Goal: Participate in discussion: Engage in conversation with other users on a specific topic

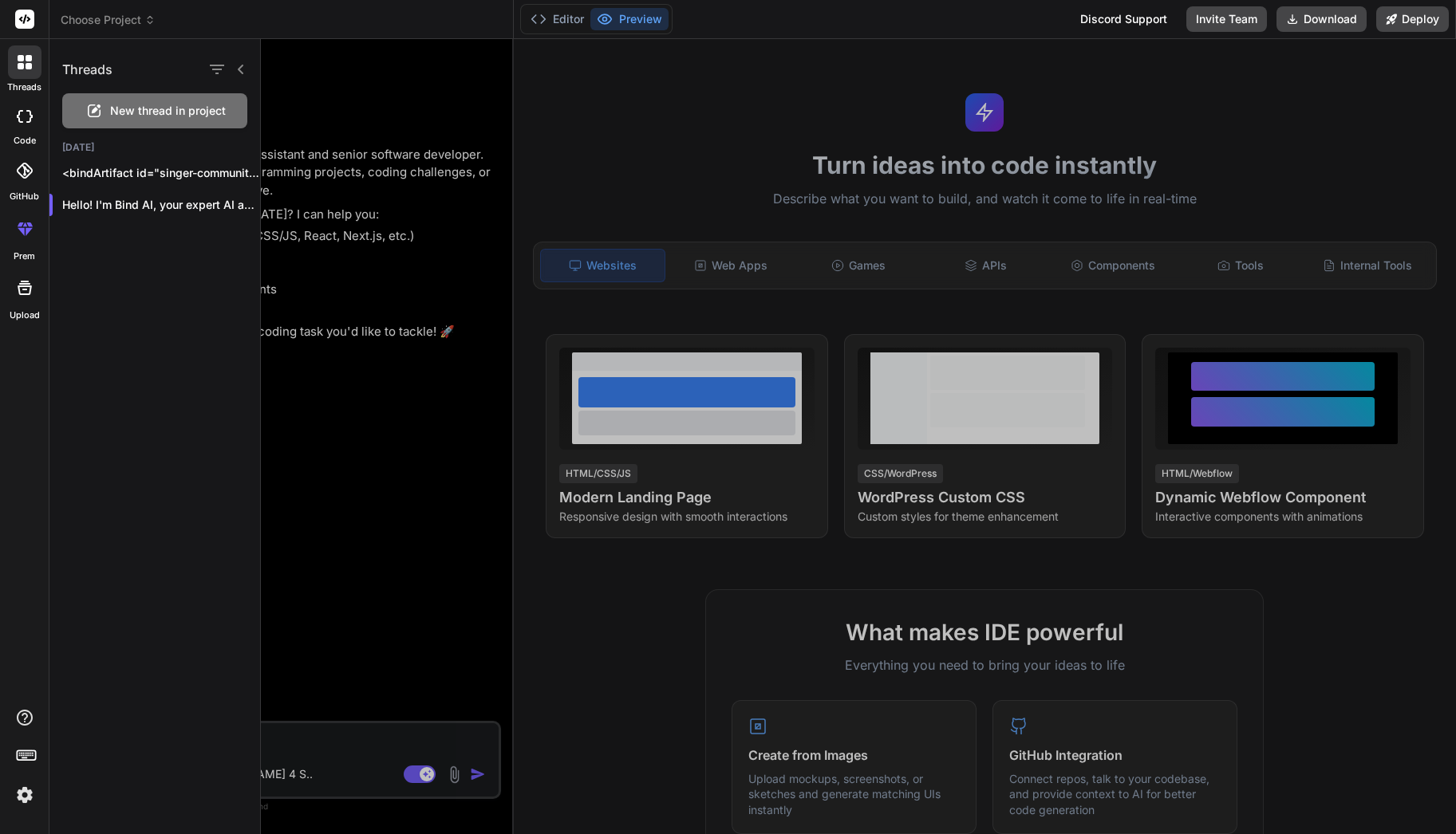
click at [451, 441] on div at bounding box center [858, 436] width 1195 height 795
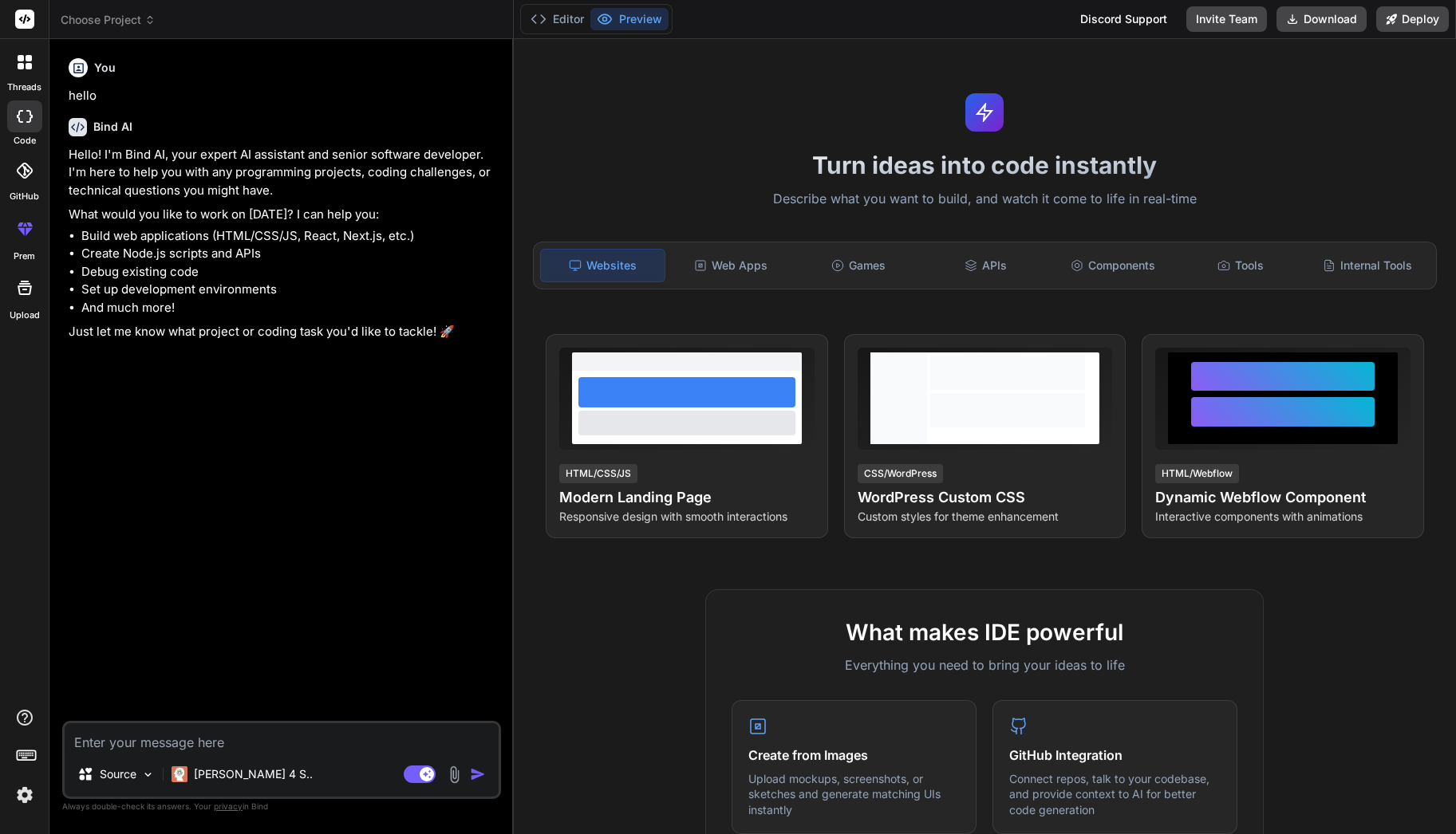
click at [24, 87] on label "threads" at bounding box center [23, 88] width 34 height 14
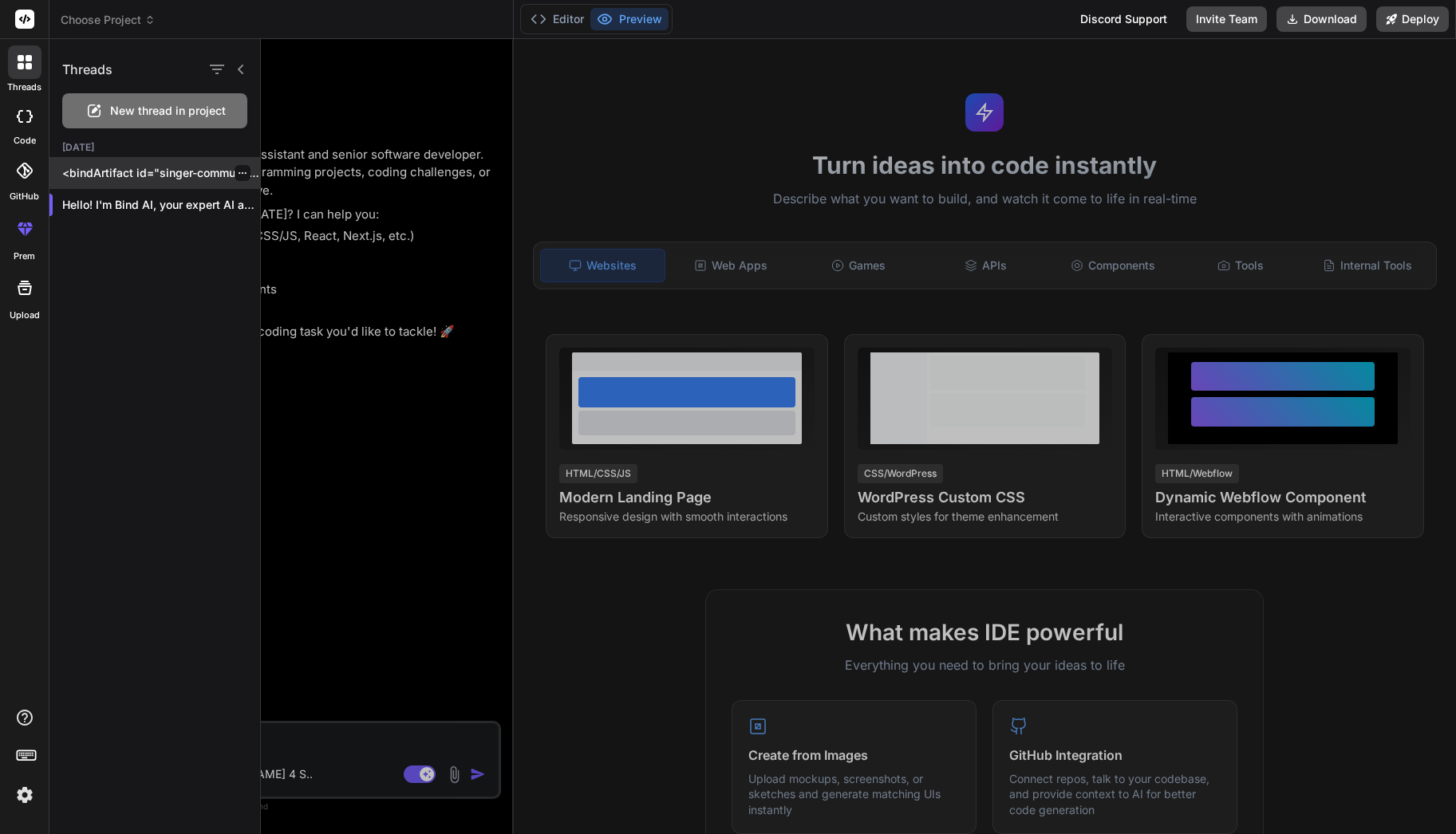
click at [138, 169] on p "<bindArtifact id="singer-community-platform" title="SingerHub Community Platfor…" at bounding box center [161, 173] width 198 height 16
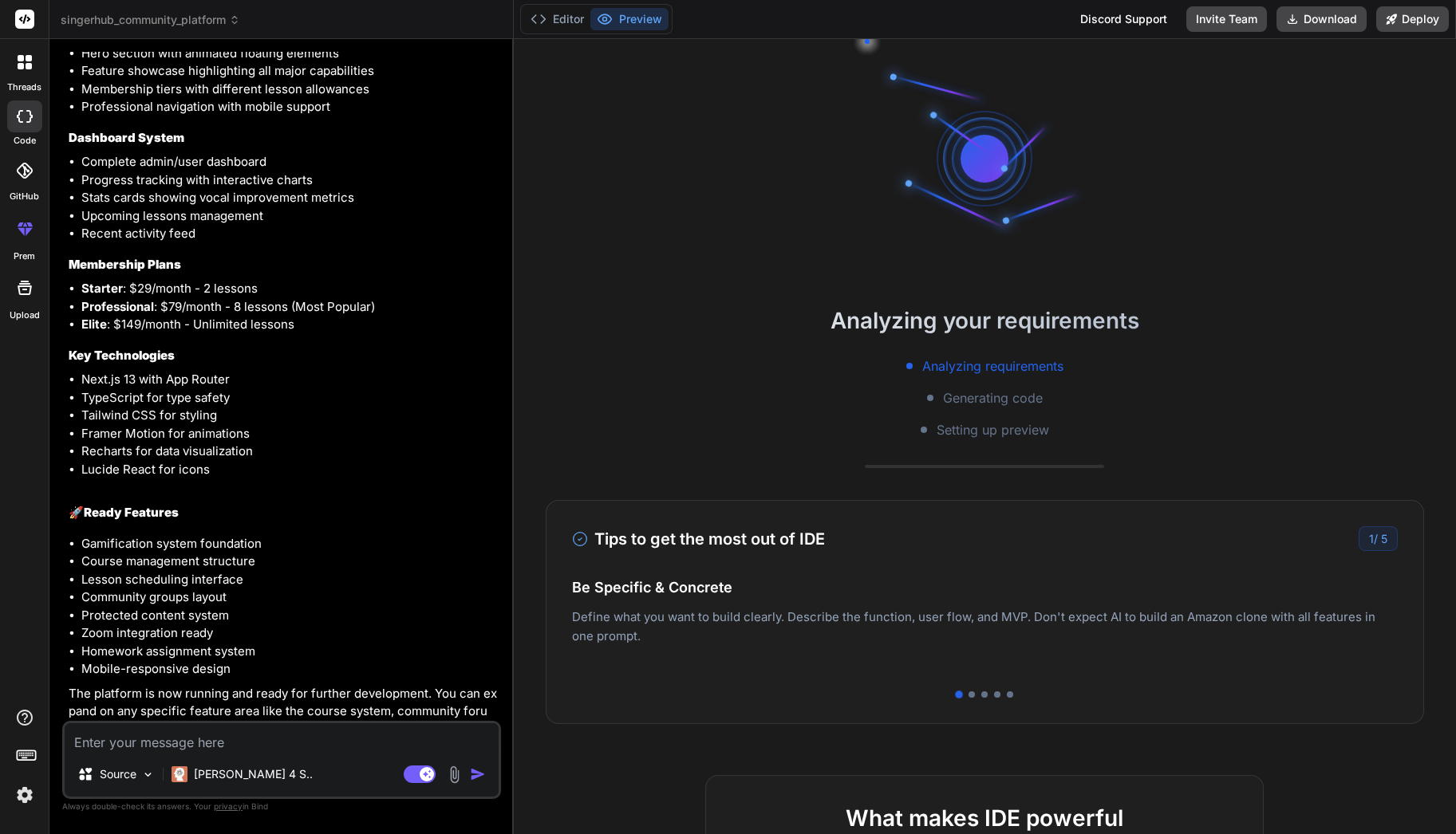
scroll to position [2232, 0]
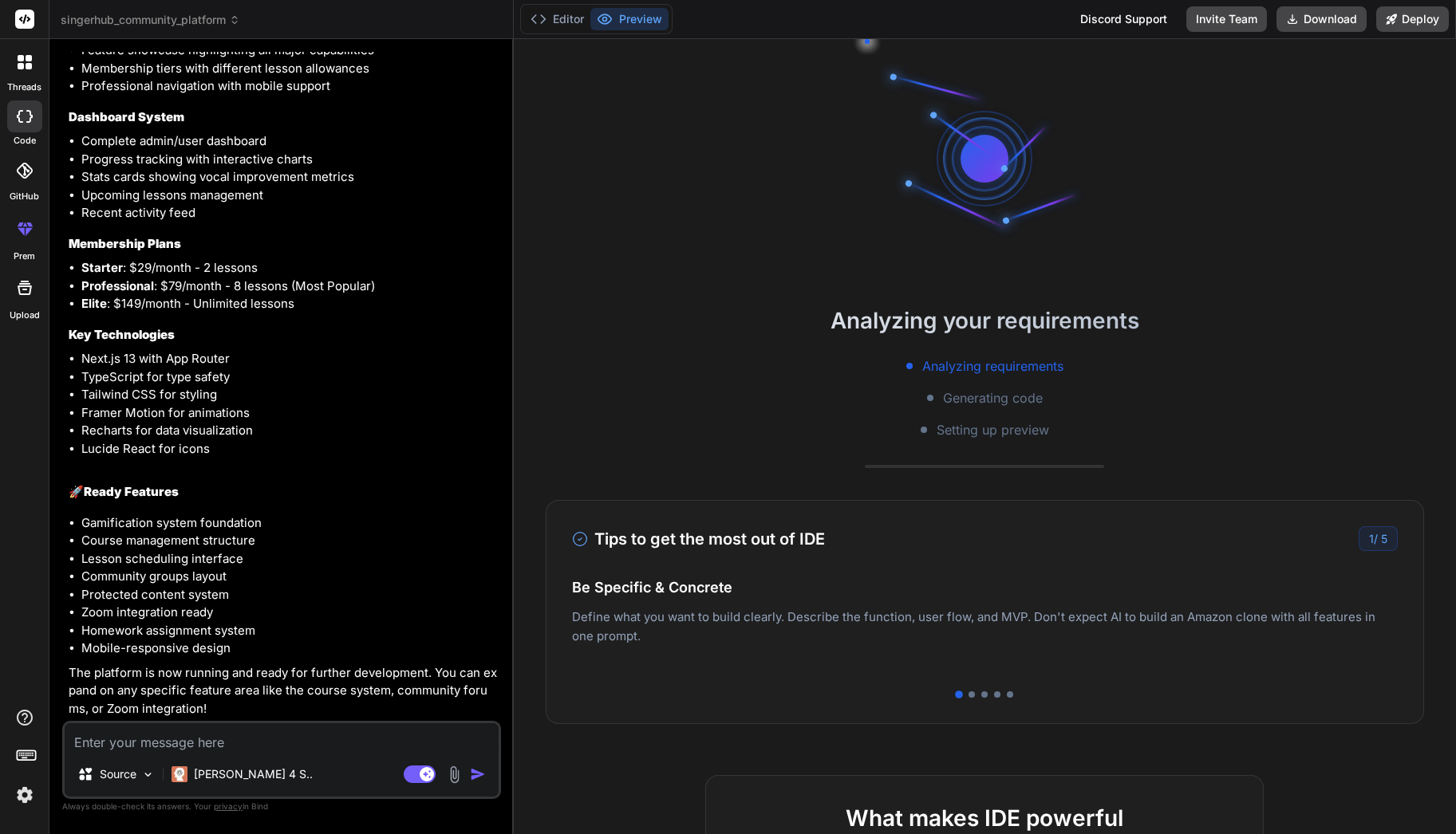
click at [171, 736] on textarea at bounding box center [281, 737] width 434 height 28
click at [968, 693] on div at bounding box center [971, 695] width 7 height 7
click at [982, 693] on div at bounding box center [985, 695] width 7 height 7
click at [994, 693] on div at bounding box center [985, 695] width 826 height 7
click at [996, 692] on div at bounding box center [985, 695] width 826 height 7
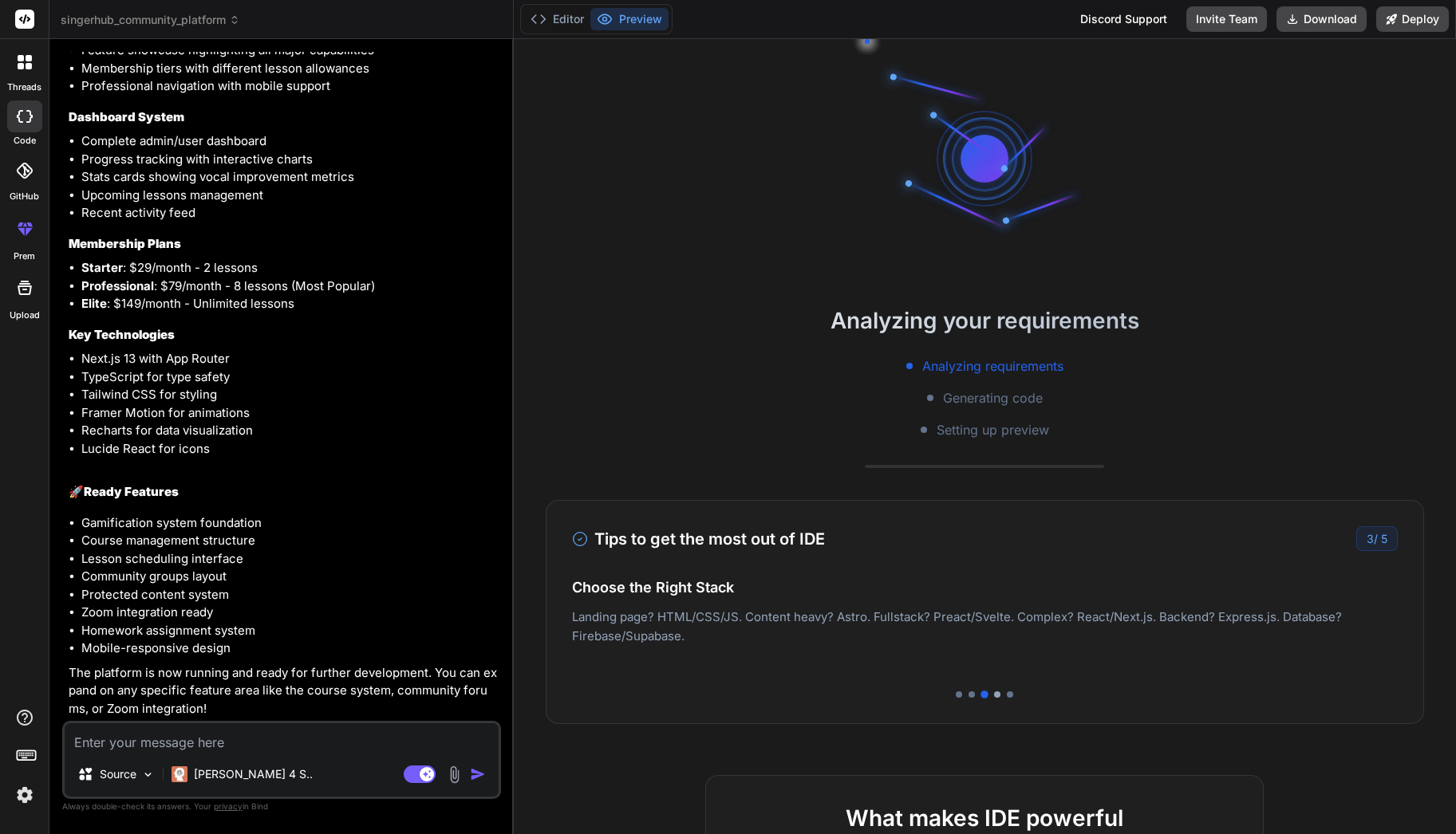
click at [994, 693] on div at bounding box center [997, 695] width 7 height 7
click at [1007, 693] on div at bounding box center [1010, 695] width 7 height 7
click at [1007, 693] on div at bounding box center [1011, 695] width 8 height 8
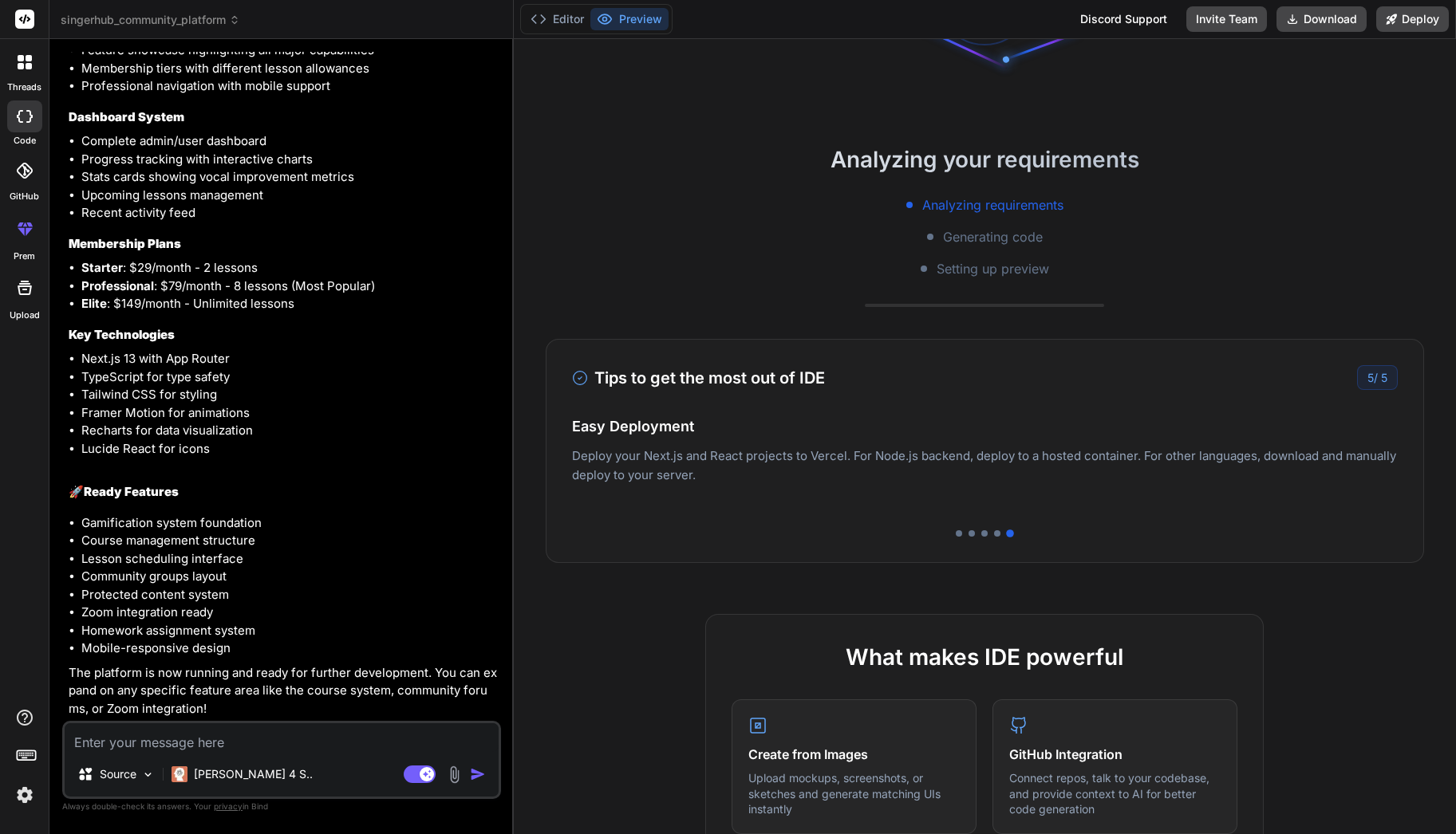
scroll to position [0, 0]
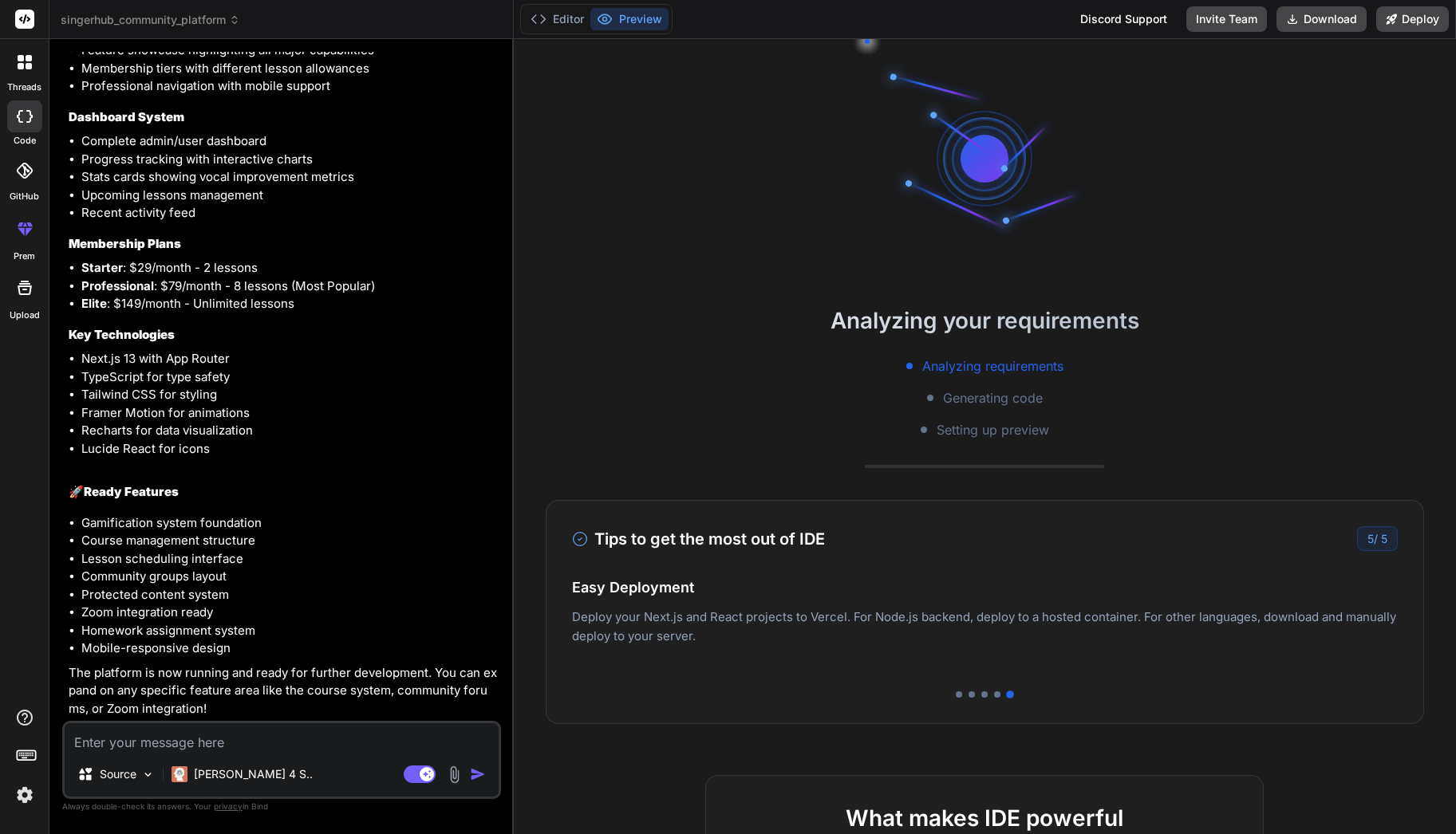
click at [945, 363] on span "Analyzing requirements" at bounding box center [992, 366] width 142 height 20
click at [636, 22] on button "Preview" at bounding box center [629, 19] width 78 height 22
click at [985, 399] on span "Generating code" at bounding box center [992, 398] width 100 height 20
click at [953, 411] on div "Analyzing requirements Generating code Setting up preview" at bounding box center [985, 397] width 943 height 83
click at [953, 444] on div "Analyzing your requirements Analyzing requirements Generating code Setting up p…" at bounding box center [985, 436] width 943 height 795
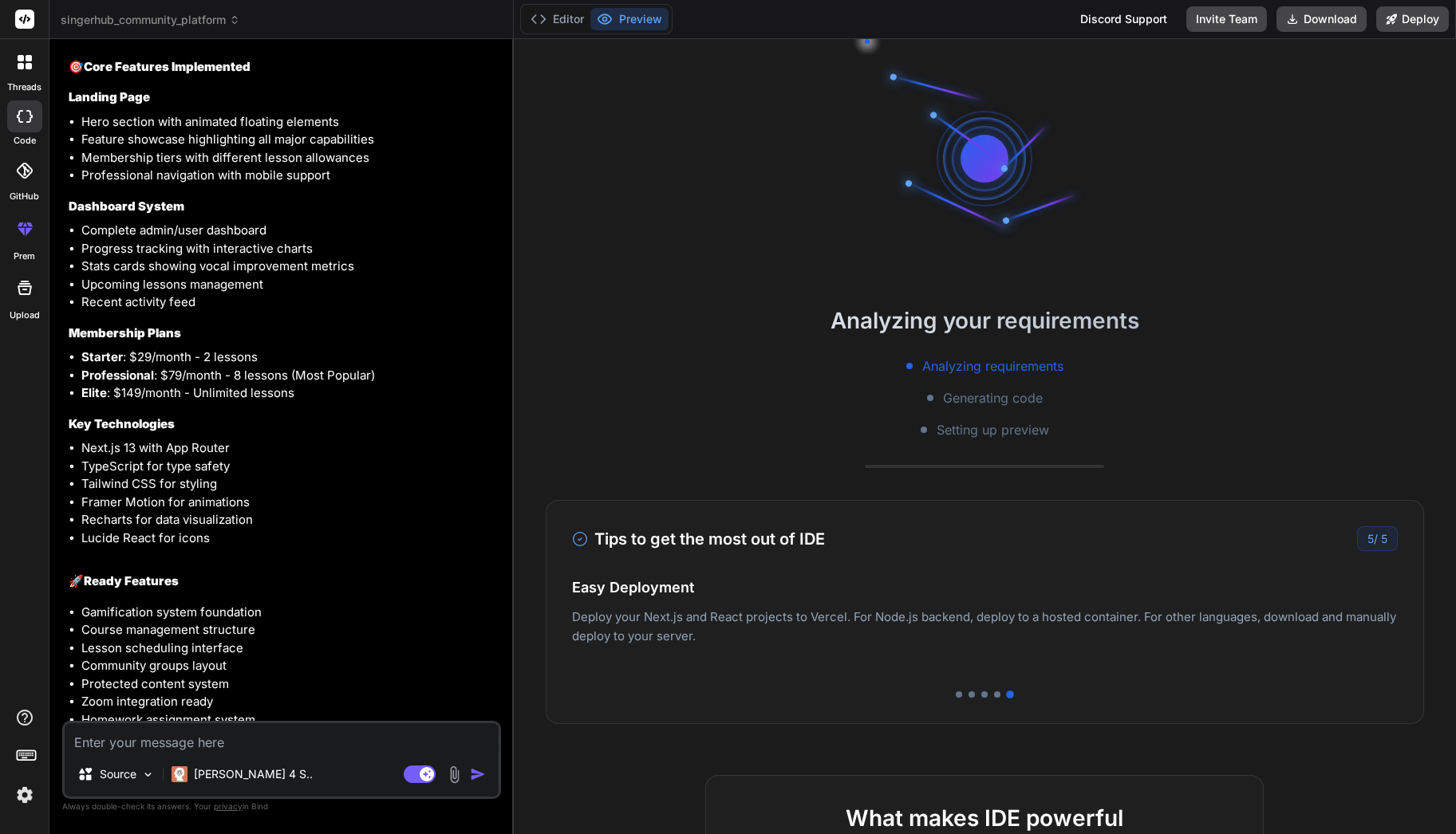
scroll to position [2232, 0]
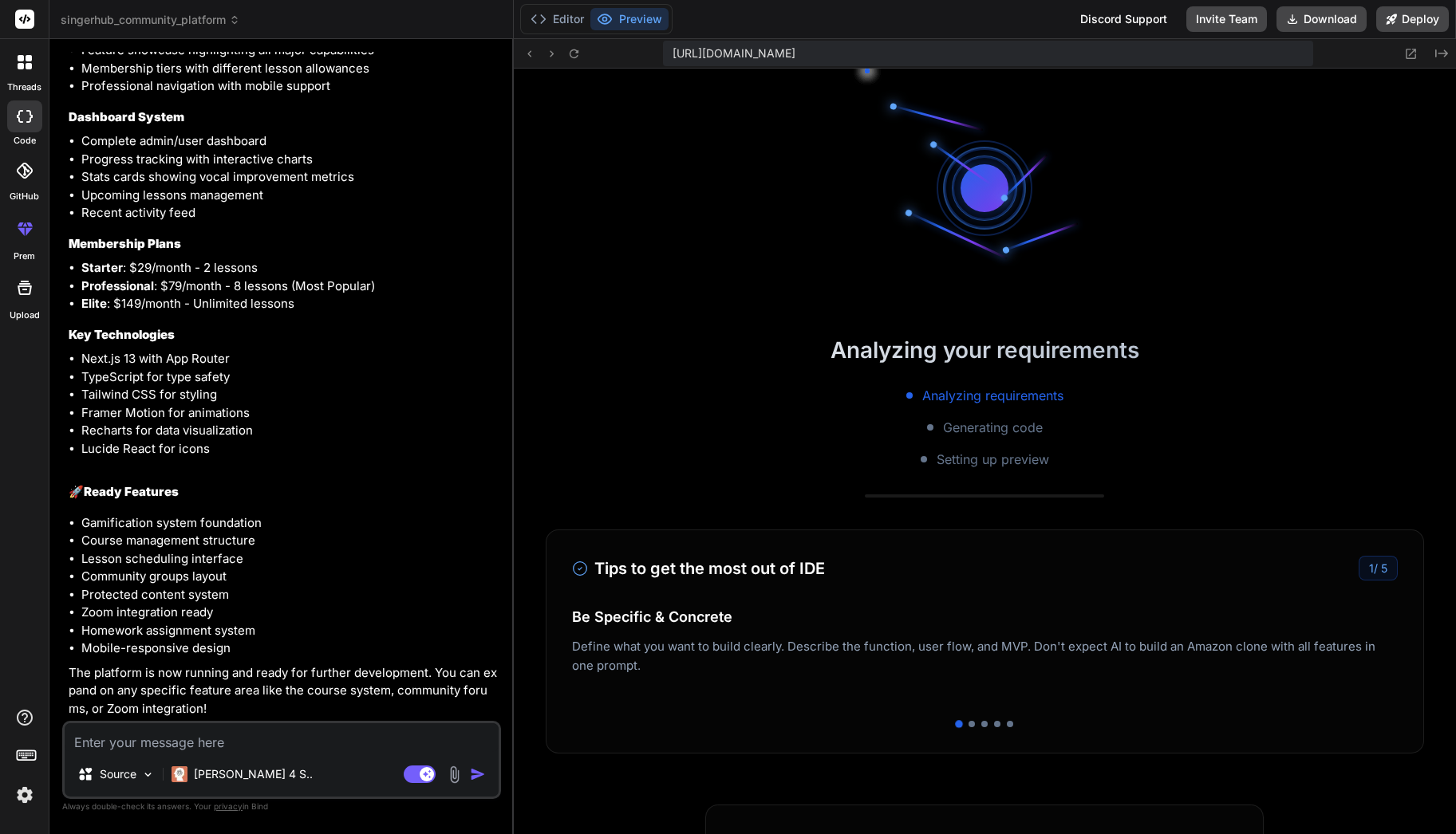
type textarea "x"
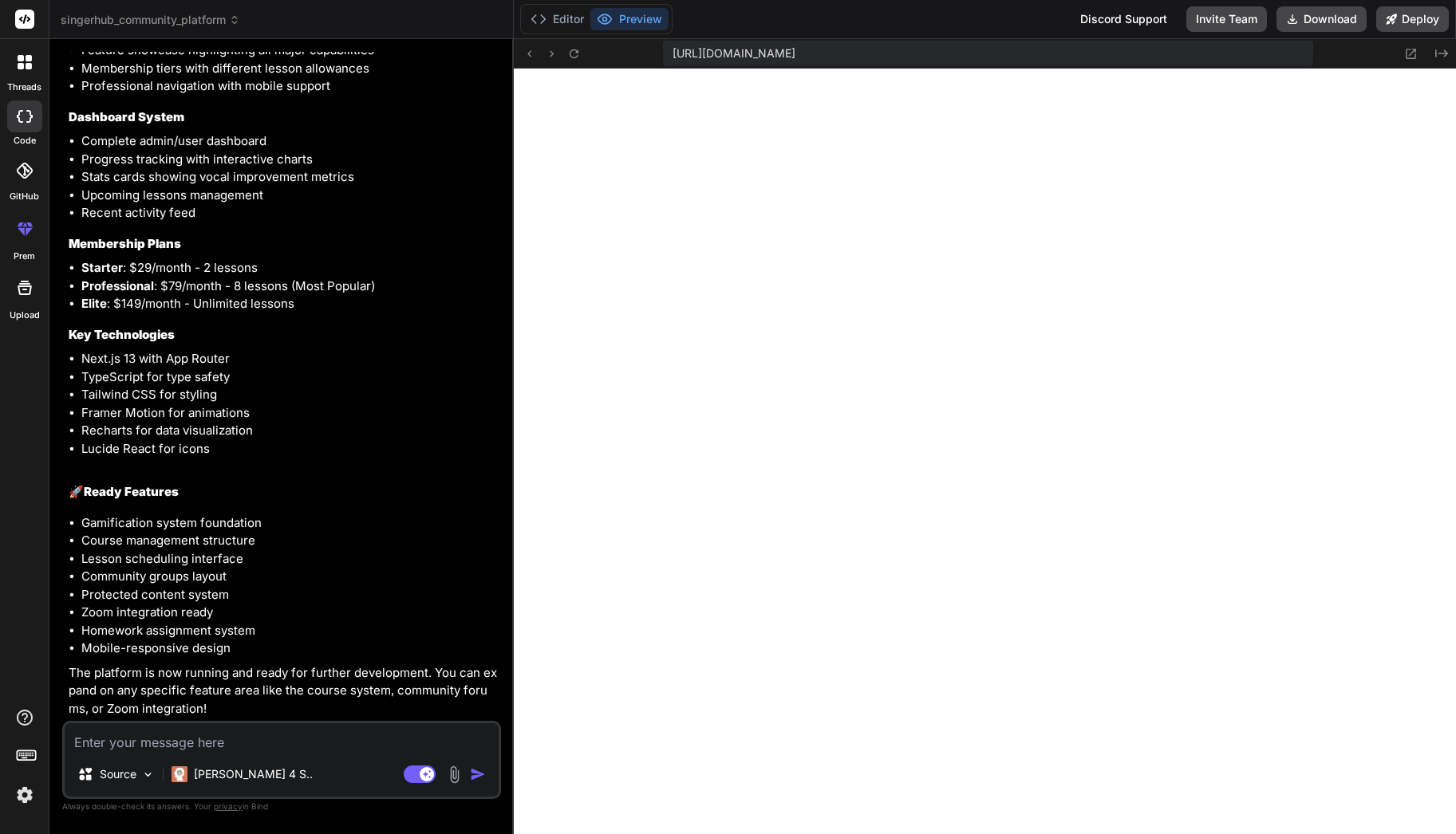
scroll to position [591, 0]
